Goal: Transaction & Acquisition: Purchase product/service

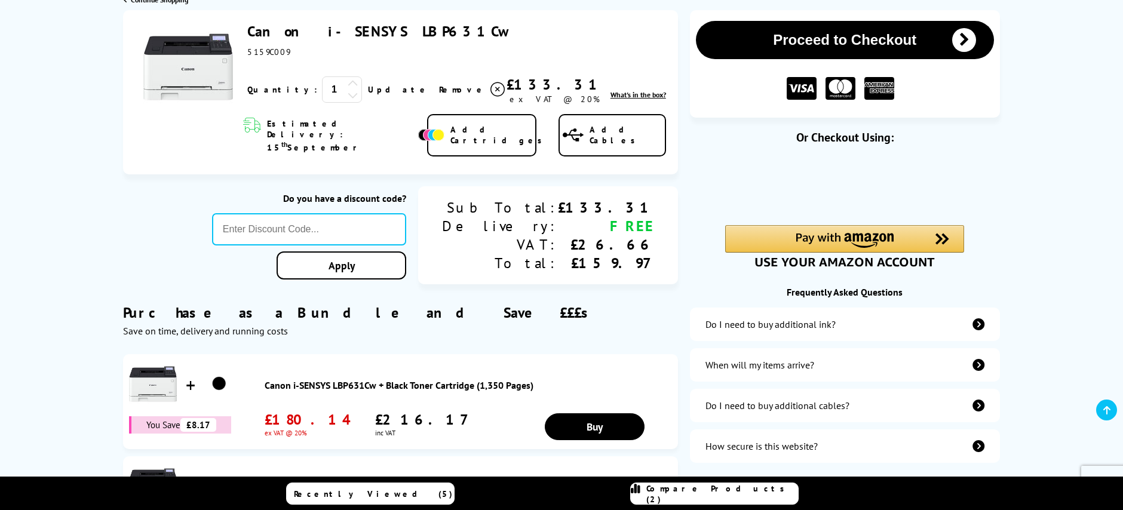
scroll to position [176, 0]
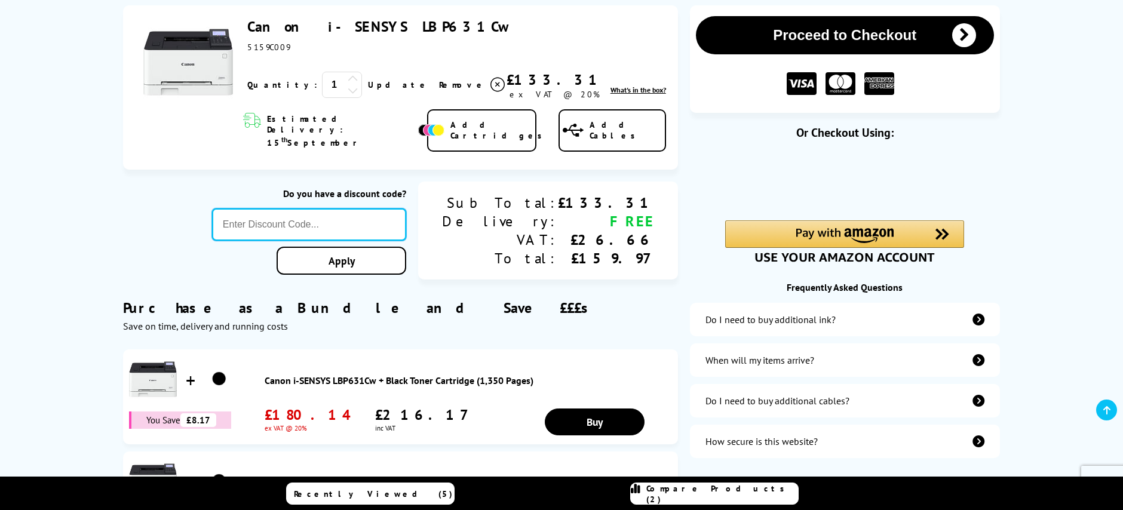
click at [363, 209] on input "text" at bounding box center [309, 225] width 194 height 32
paste input "SEPT10"
type input "SEPT10"
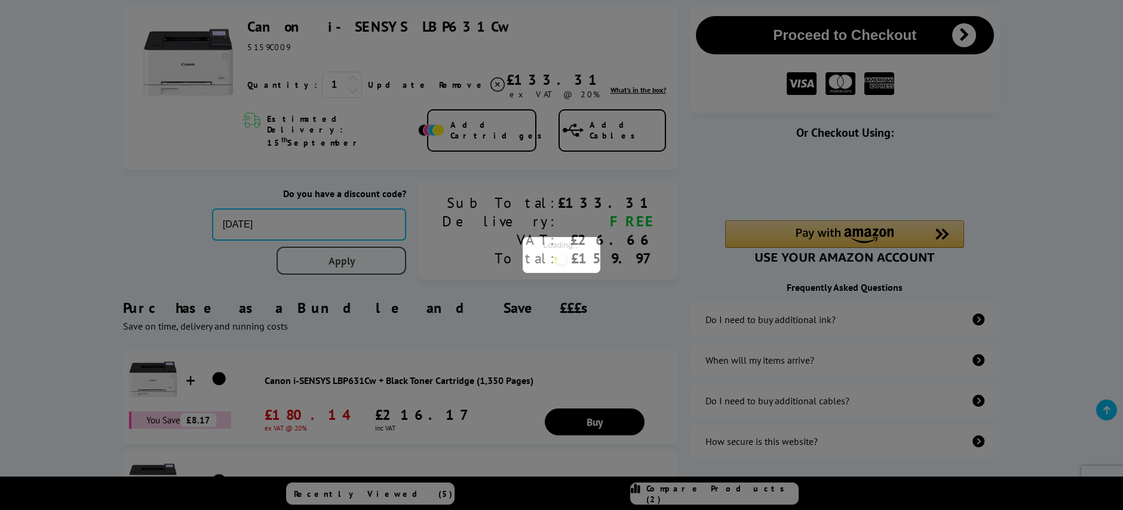
click at [384, 242] on div "Proceed to Checkout Shopping Basket 1 Update" at bounding box center [561, 393] width 1123 height 776
